Goal: Information Seeking & Learning: Learn about a topic

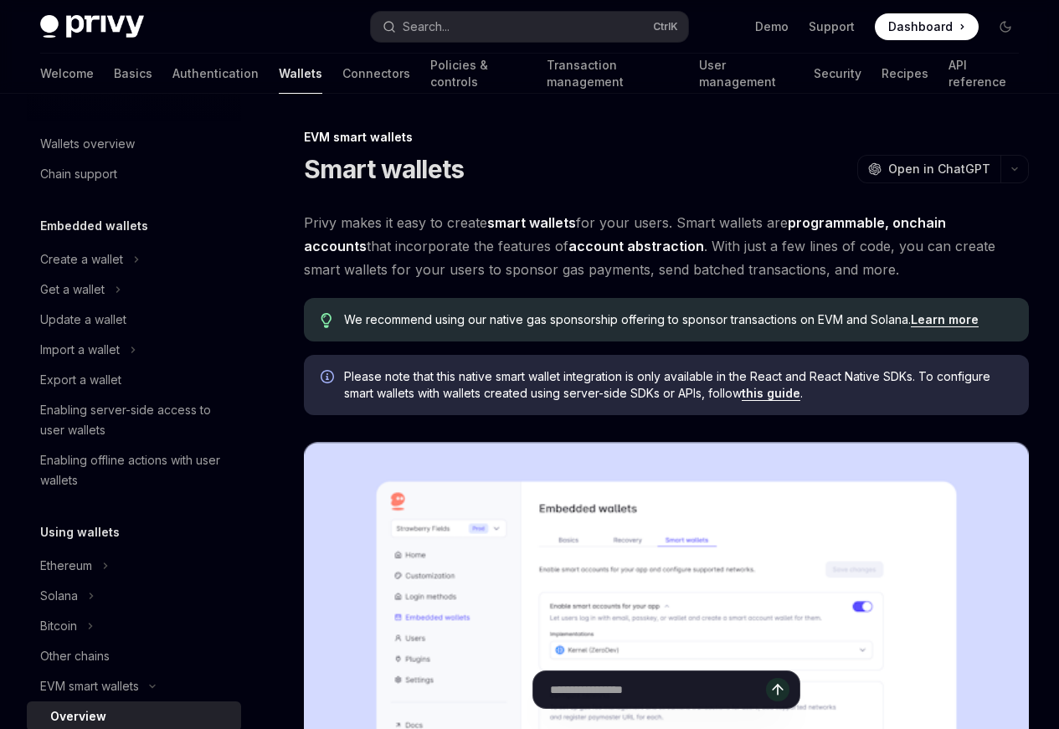
scroll to position [305, 0]
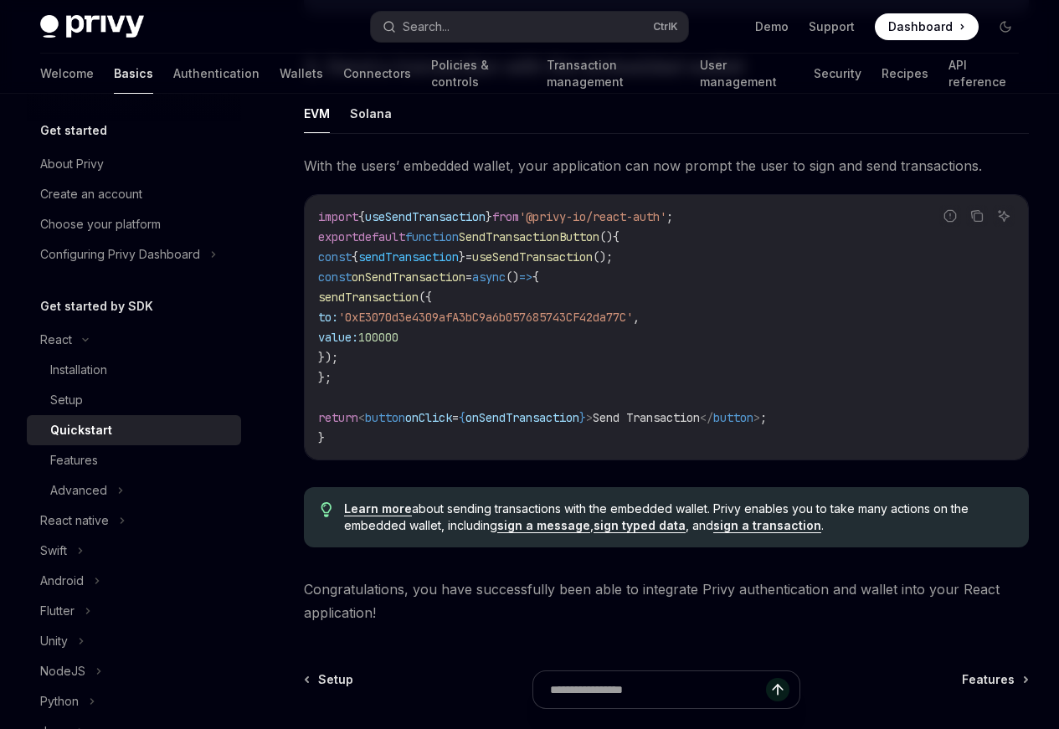
scroll to position [1506, 0]
